Goal: Information Seeking & Learning: Learn about a topic

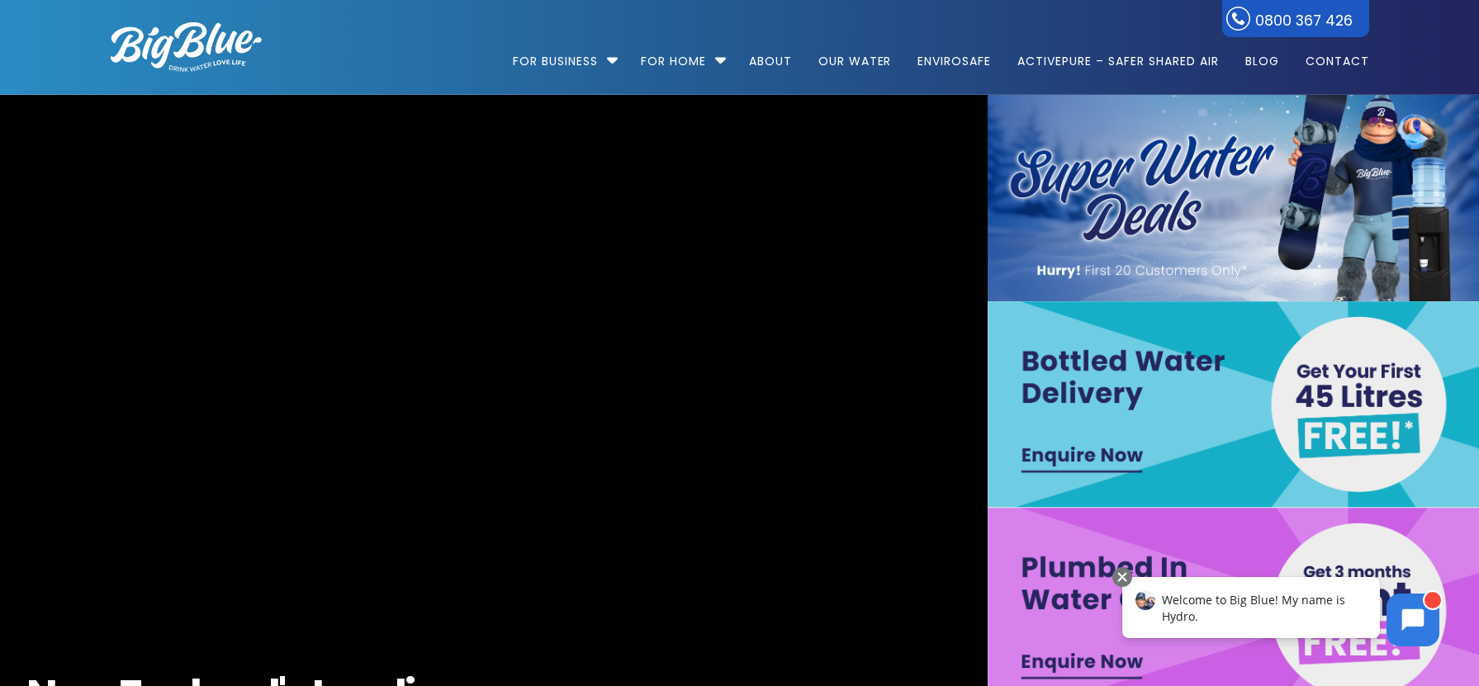
scroll to position [1, 0]
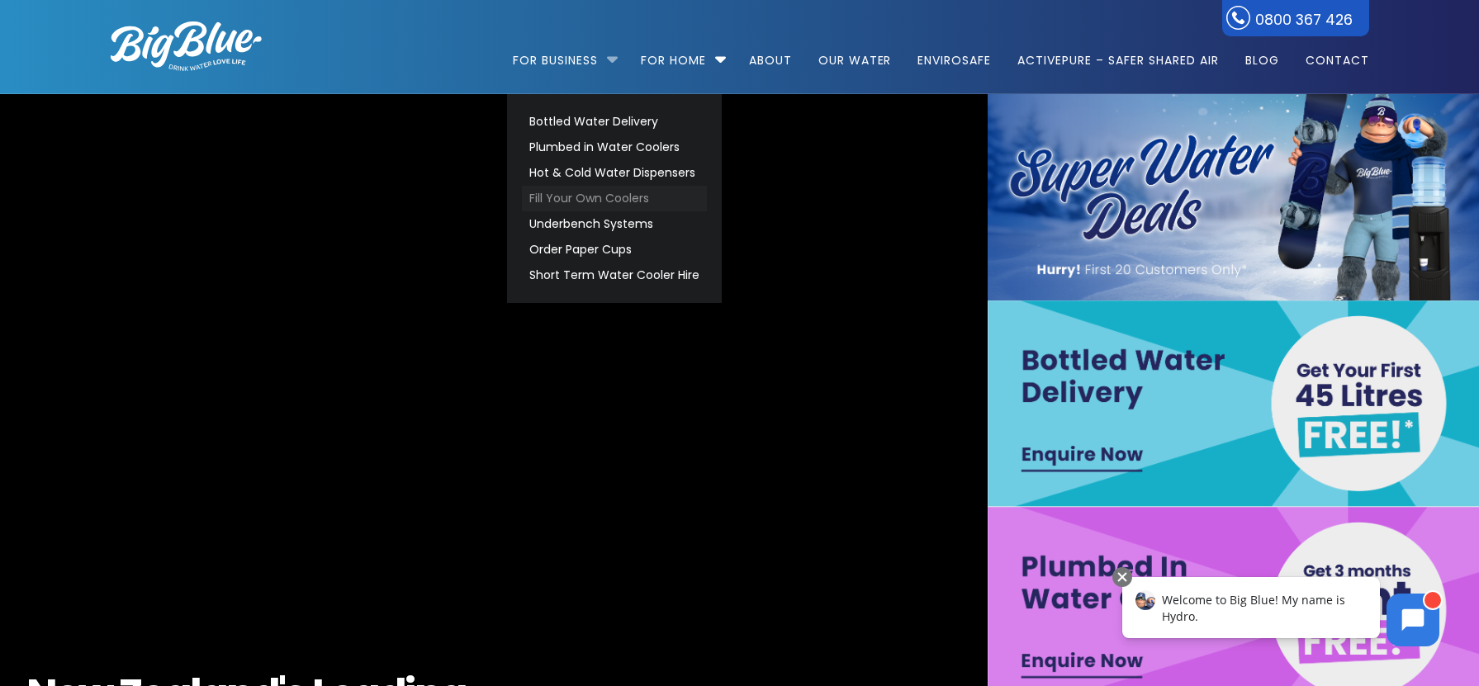
click at [585, 198] on link "Fill Your Own Coolers" at bounding box center [614, 199] width 185 height 26
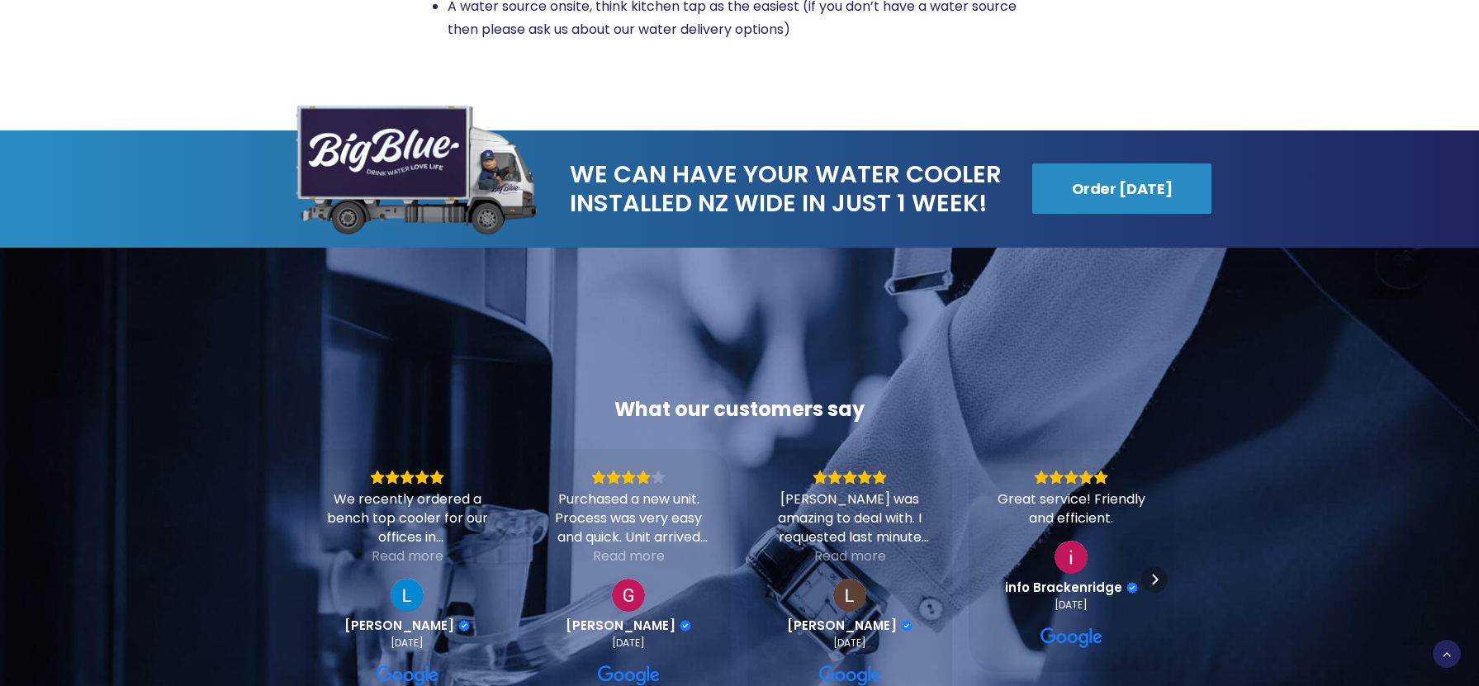
scroll to position [2402, 0]
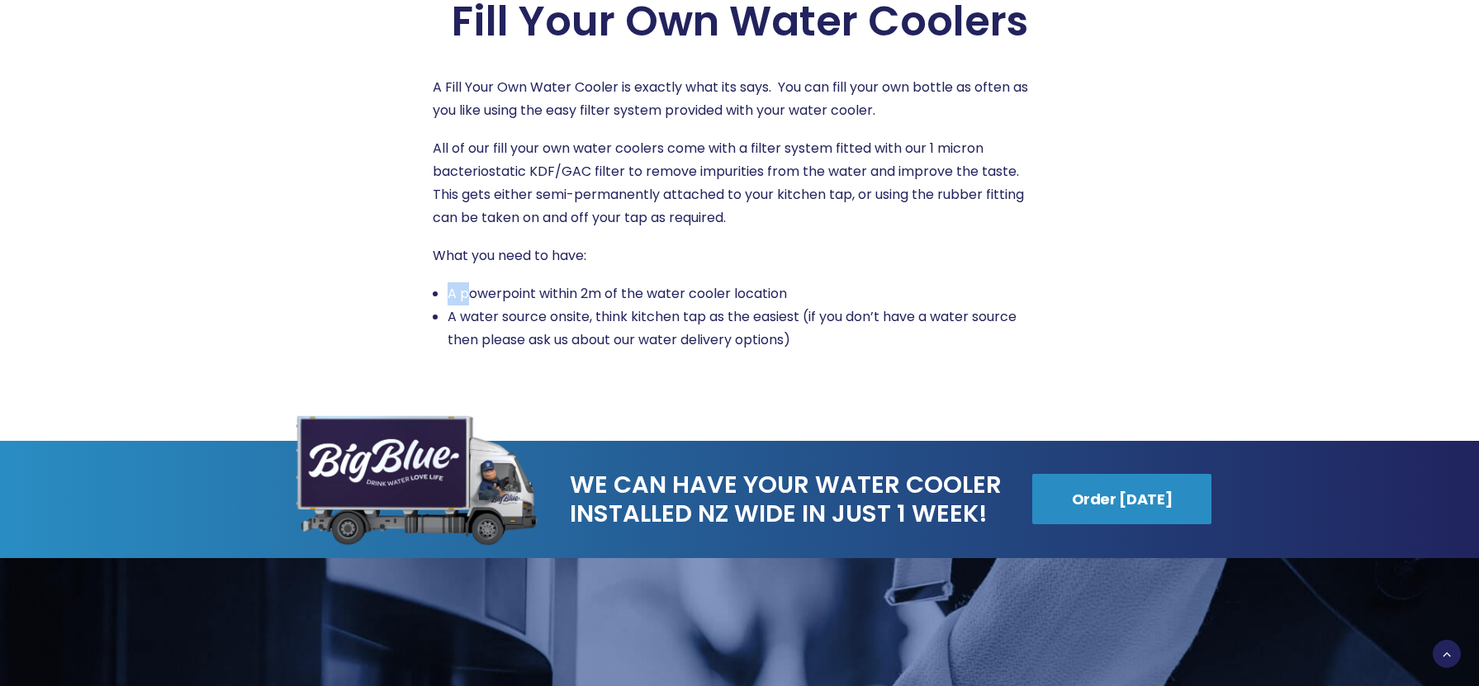
drag, startPoint x: 486, startPoint y: 269, endPoint x: 510, endPoint y: 236, distance: 40.3
click at [502, 251] on div "A Fill Your Own Water Cooler is exactly what its says. You can fill your own bo…" at bounding box center [740, 214] width 615 height 276
click at [313, 180] on div at bounding box center [242, 174] width 322 height 355
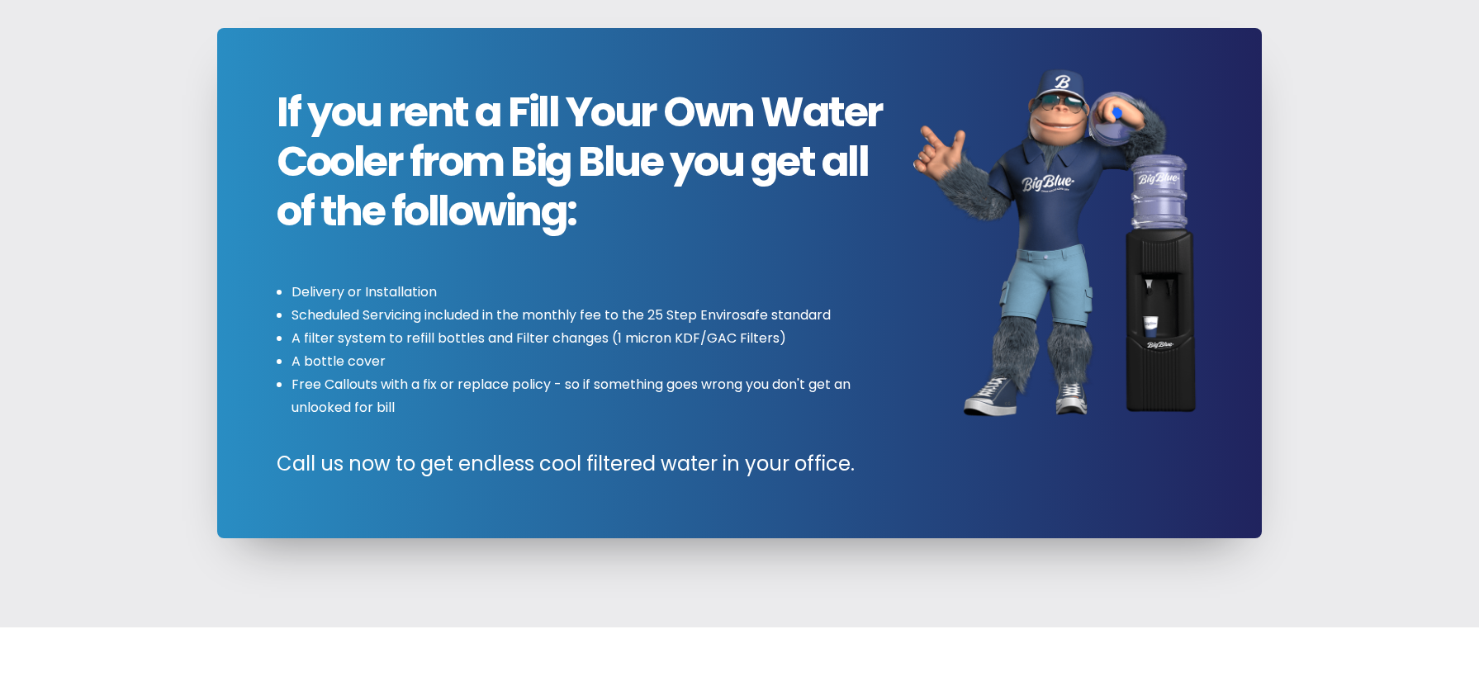
scroll to position [0, 0]
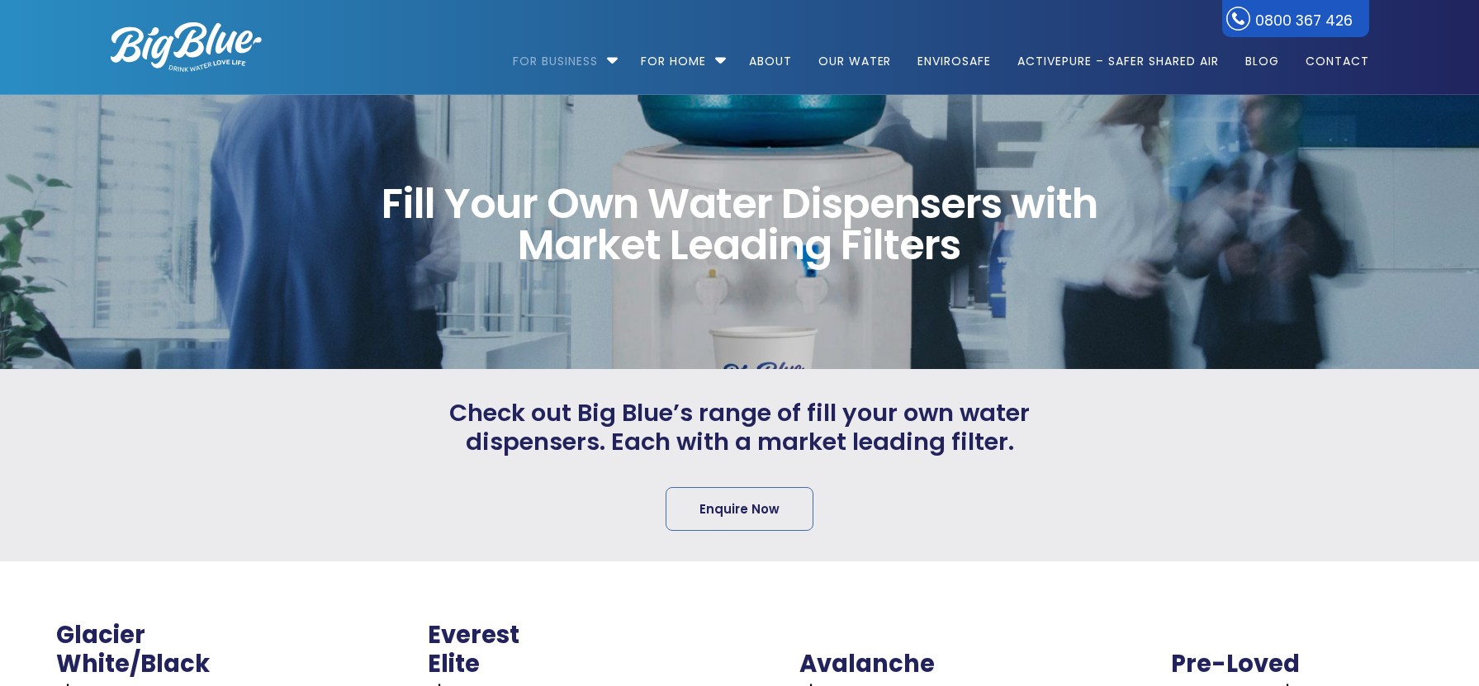
click at [438, 64] on ul "For Business Bottled Water Delivery Plumbed in Water Coolers Hot & Cold Water D…" at bounding box center [831, 47] width 1078 height 94
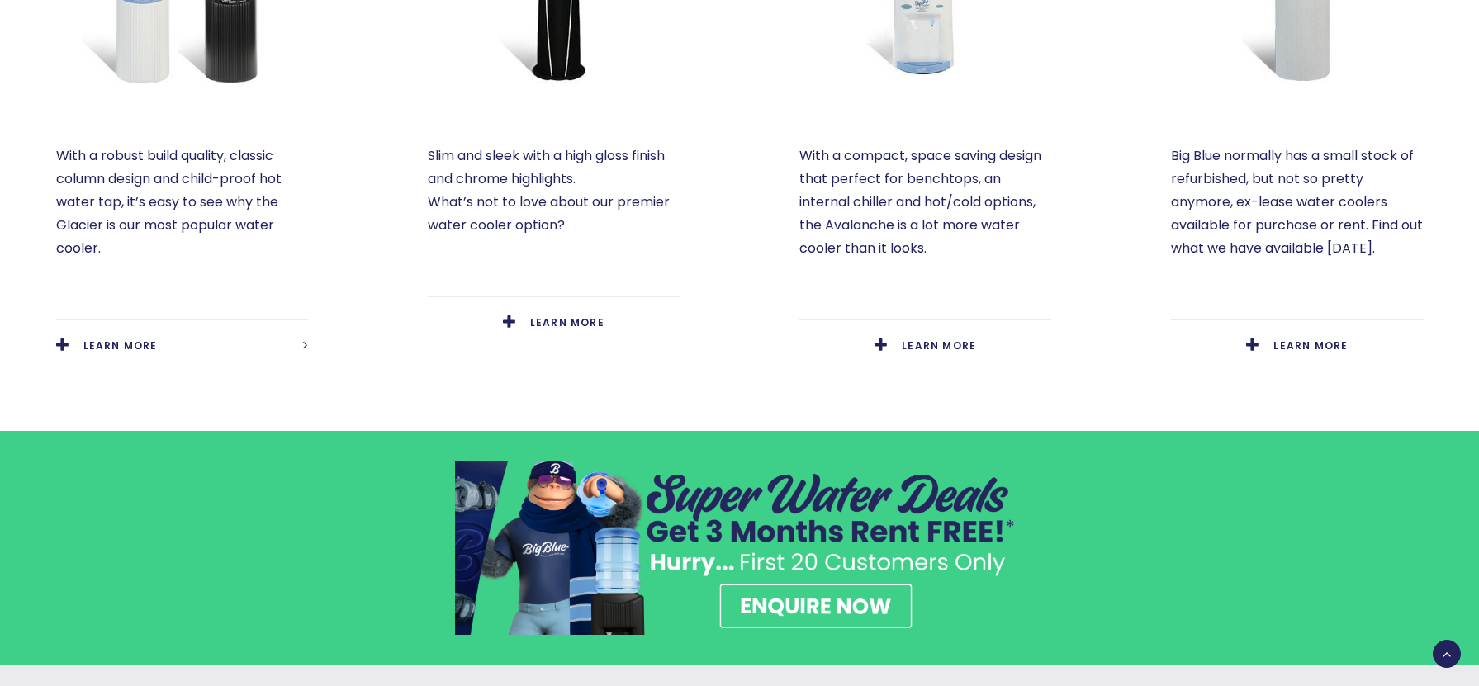
scroll to position [986, 0]
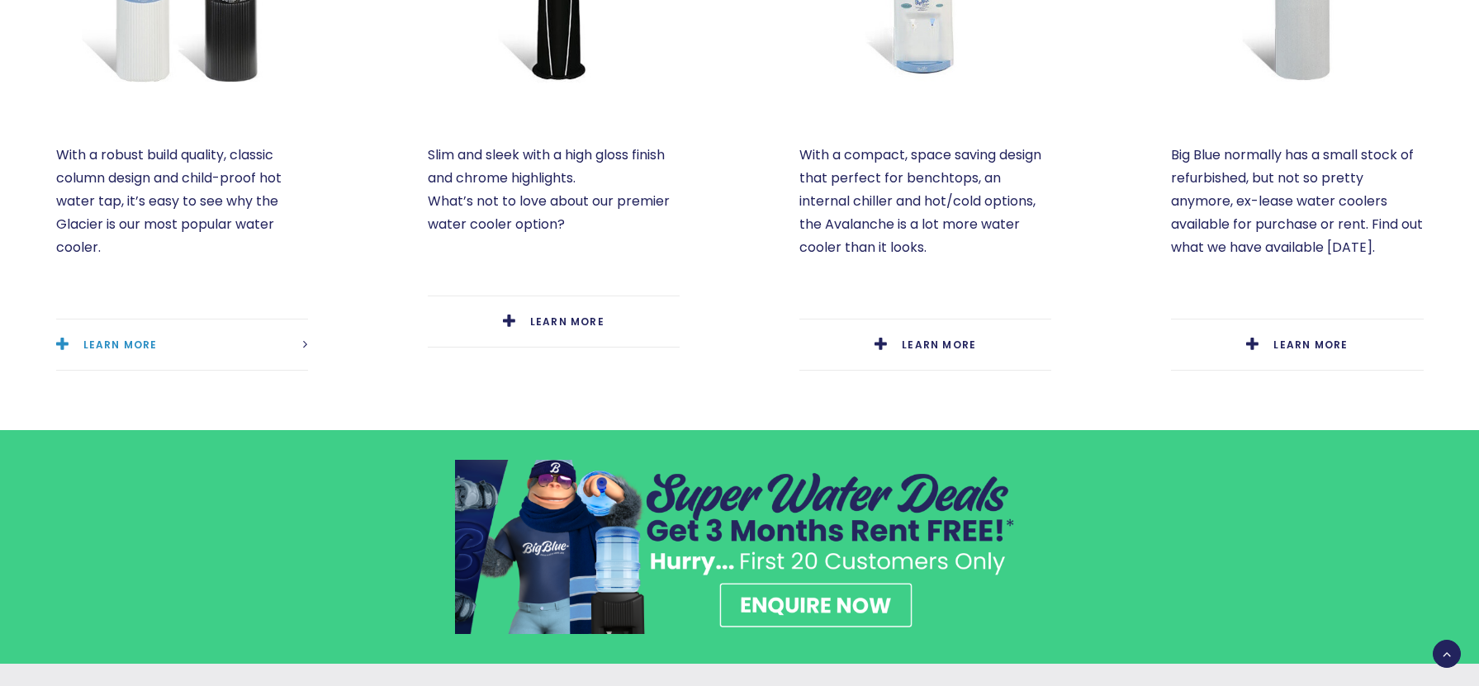
click at [249, 348] on link "LEARN MORE" at bounding box center [182, 345] width 252 height 50
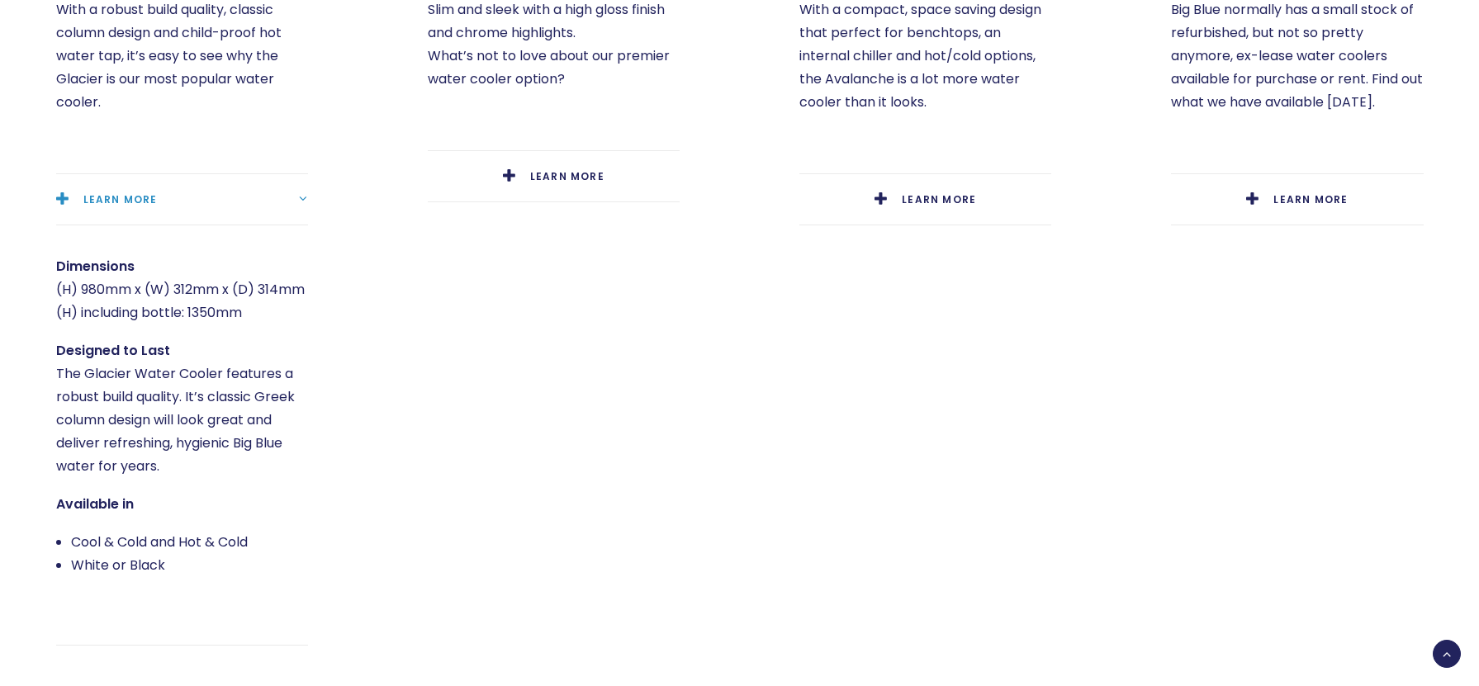
scroll to position [0, 0]
